Goal: Task Accomplishment & Management: Use online tool/utility

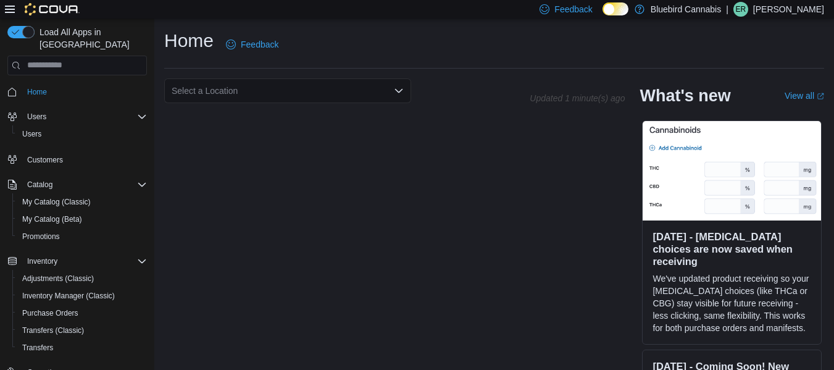
scroll to position [108, 0]
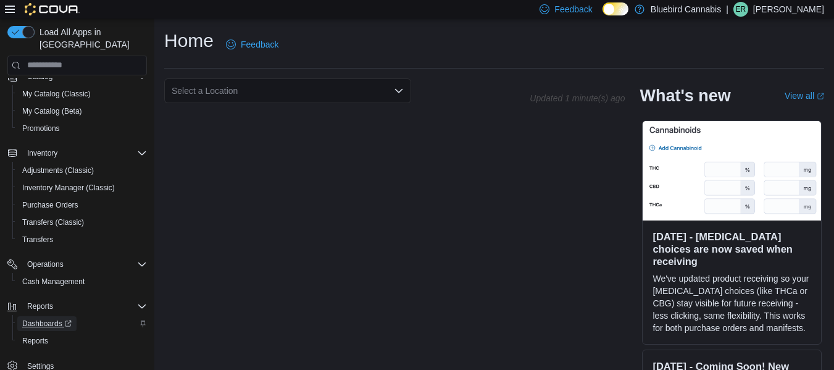
click at [41, 329] on span "Dashboards" at bounding box center [46, 323] width 49 height 15
click at [28, 342] on span "Reports" at bounding box center [35, 341] width 26 height 10
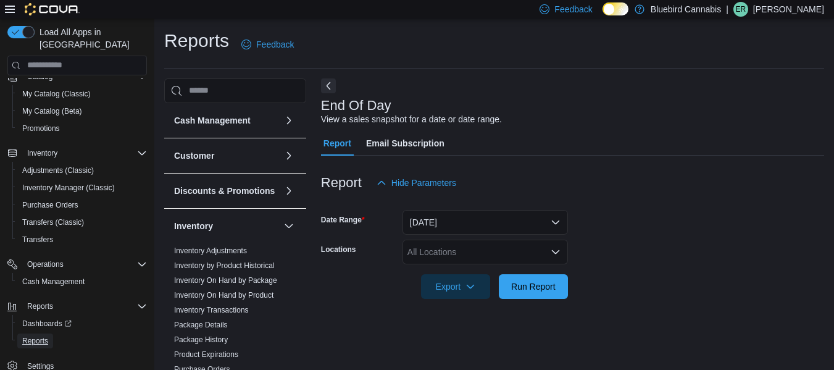
scroll to position [20, 0]
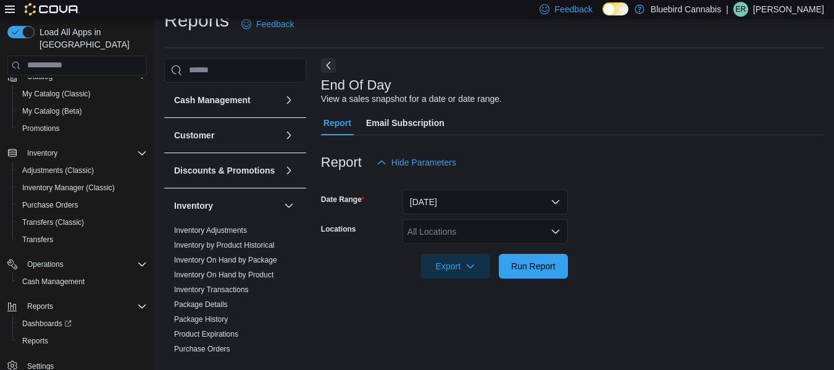
click at [464, 235] on div "All Locations" at bounding box center [486, 231] width 166 height 25
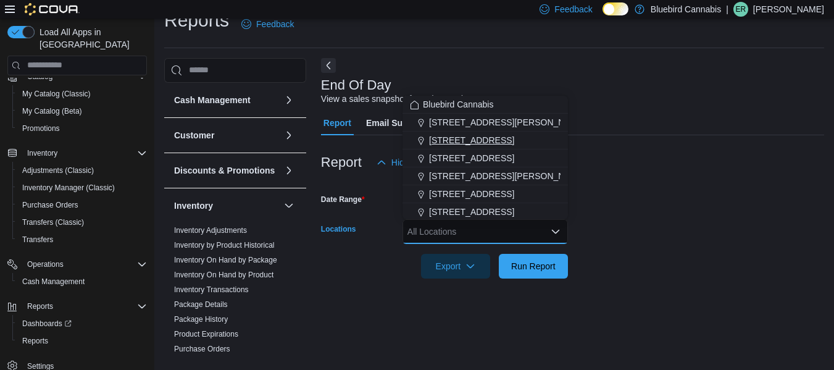
click at [440, 138] on span "[STREET_ADDRESS]" at bounding box center [471, 140] width 85 height 12
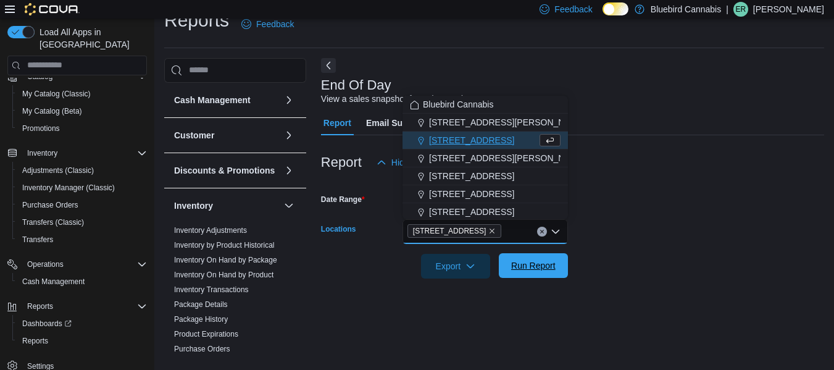
click at [538, 264] on span "Run Report" at bounding box center [533, 265] width 44 height 12
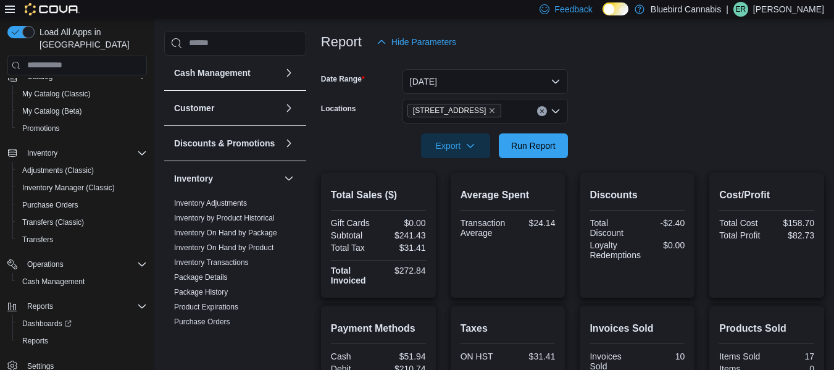
scroll to position [140, 0]
click at [427, 82] on button "[DATE]" at bounding box center [486, 82] width 166 height 25
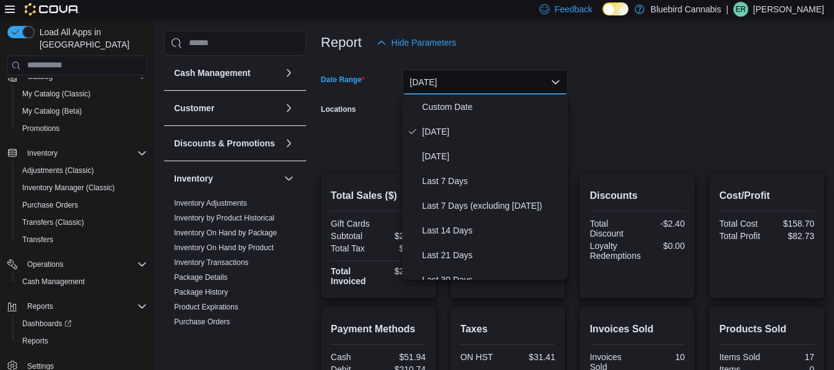
click at [333, 169] on div at bounding box center [572, 166] width 503 height 15
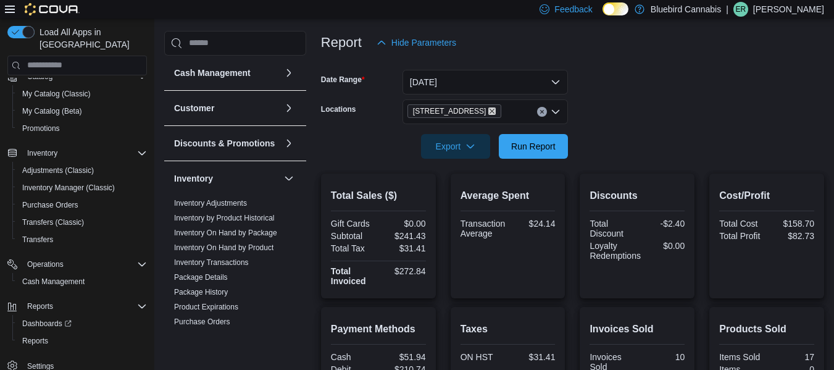
click at [489, 111] on icon "Remove 203 1/2 Queen Street from selection in this group" at bounding box center [492, 110] width 7 height 7
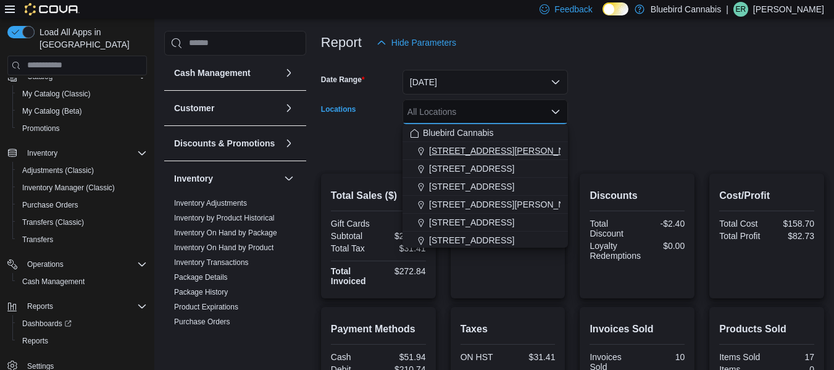
click at [478, 153] on span "[STREET_ADDRESS][PERSON_NAME]" at bounding box center [507, 151] width 157 height 12
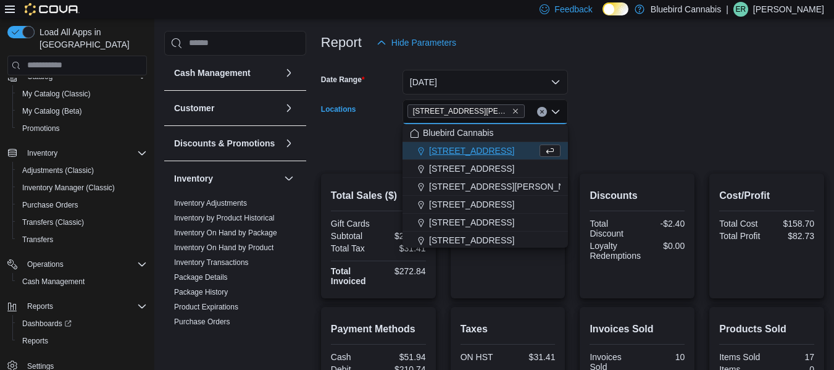
click at [589, 148] on form "Date Range [DATE] Locations [STREET_ADDRESS][PERSON_NAME] Combo box. Selected. …" at bounding box center [572, 107] width 503 height 104
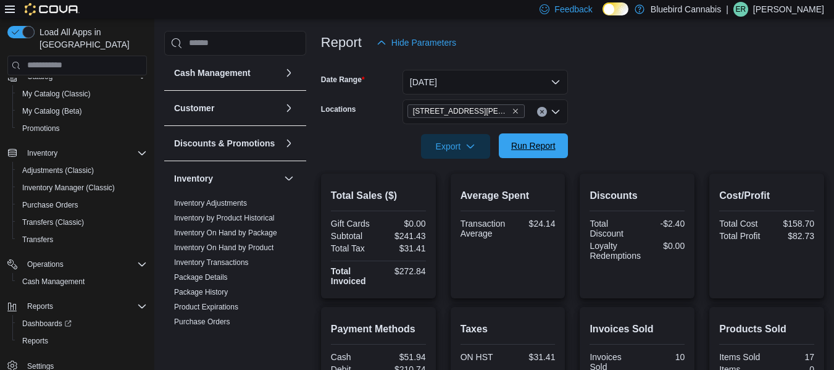
click at [519, 153] on span "Run Report" at bounding box center [534, 145] width 54 height 25
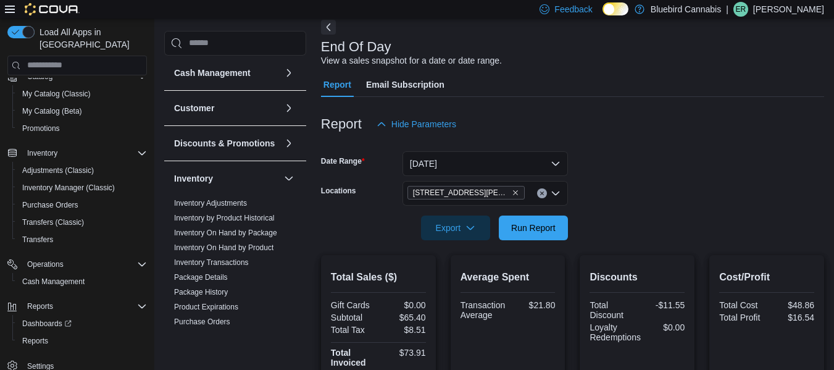
scroll to position [59, 0]
click at [495, 159] on button "[DATE]" at bounding box center [486, 163] width 166 height 25
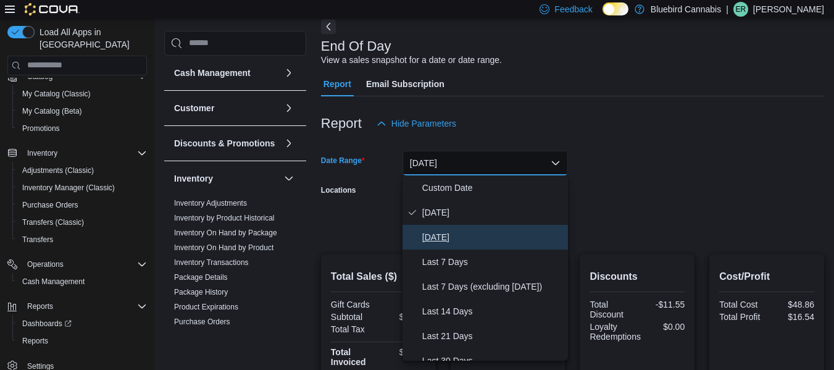
click at [455, 239] on span "[DATE]" at bounding box center [492, 237] width 141 height 15
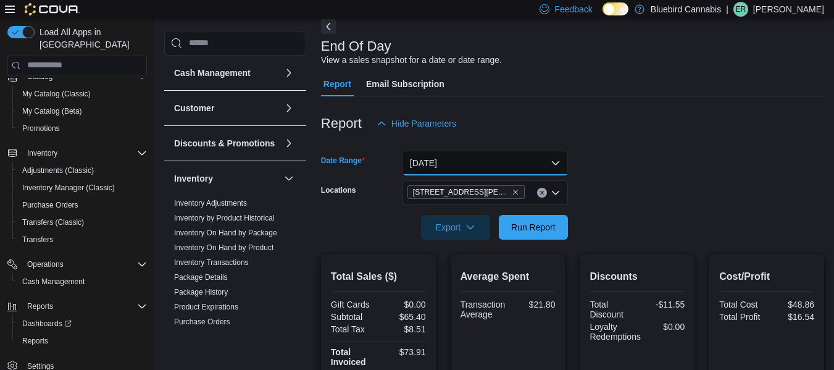
click at [444, 162] on button "[DATE]" at bounding box center [486, 163] width 166 height 25
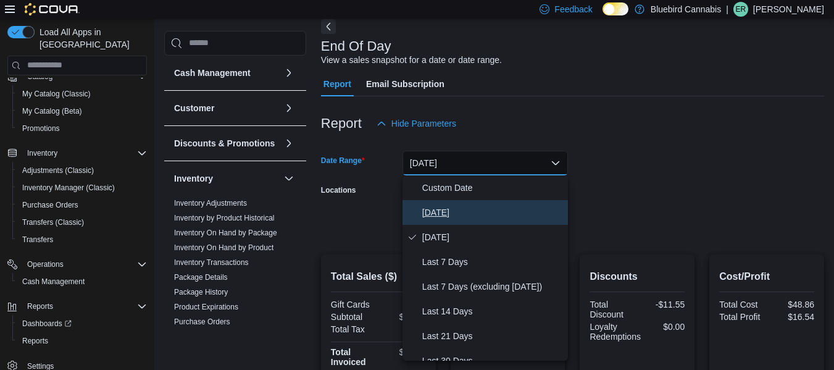
click at [445, 203] on button "[DATE]" at bounding box center [486, 212] width 166 height 25
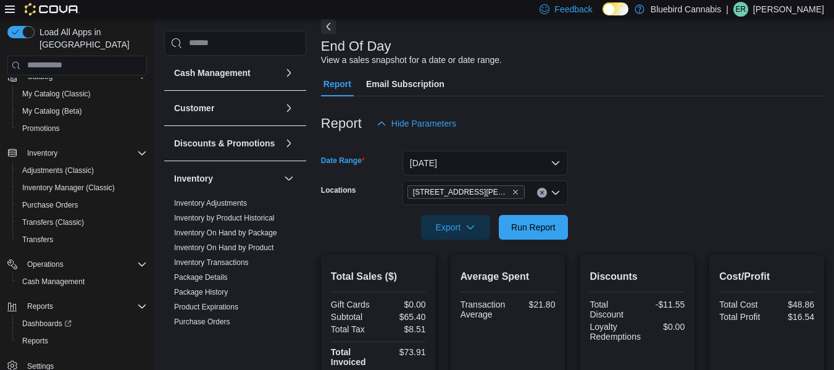
click at [545, 190] on button "Clear input" at bounding box center [542, 193] width 10 height 10
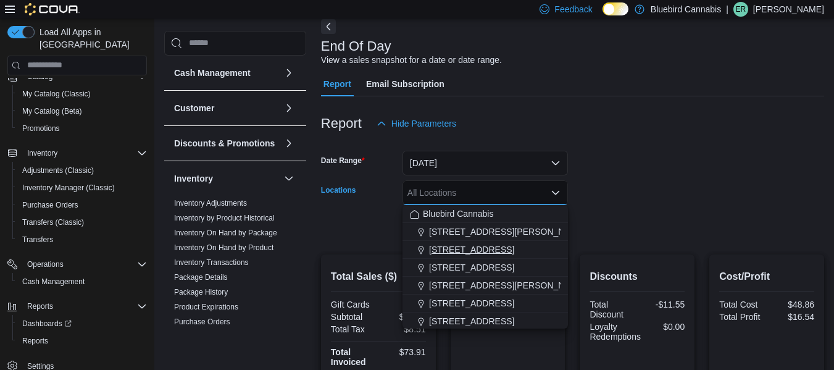
drag, startPoint x: 475, startPoint y: 251, endPoint x: 454, endPoint y: 248, distance: 21.2
click at [454, 248] on span "[STREET_ADDRESS]" at bounding box center [471, 249] width 85 height 12
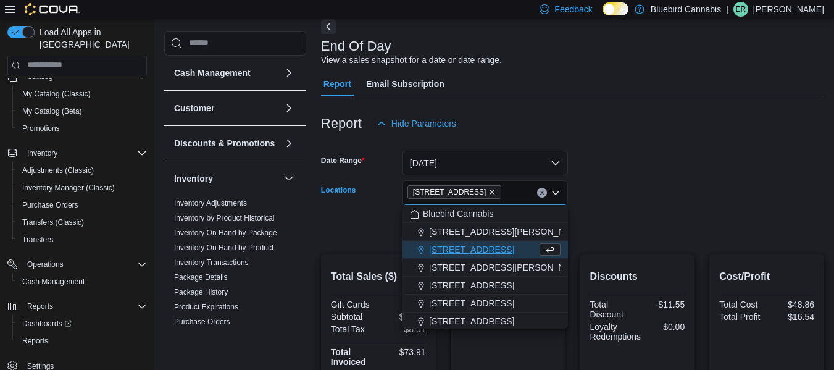
click at [702, 200] on form "Date Range [DATE] Locations [STREET_ADDRESS][GEOGRAPHIC_DATA]. Selected. [STREE…" at bounding box center [572, 188] width 503 height 104
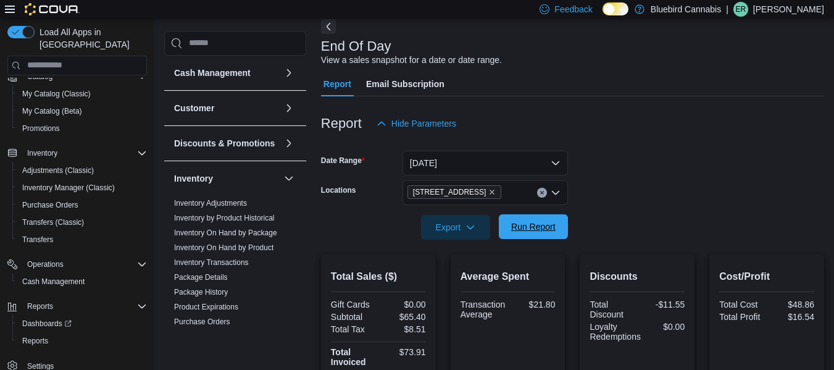
click at [537, 231] on span "Run Report" at bounding box center [533, 227] width 44 height 12
click at [627, 188] on form "Date Range [DATE] Locations [STREET_ADDRESS] Export Run Report" at bounding box center [572, 188] width 503 height 104
